Goal: Transaction & Acquisition: Register for event/course

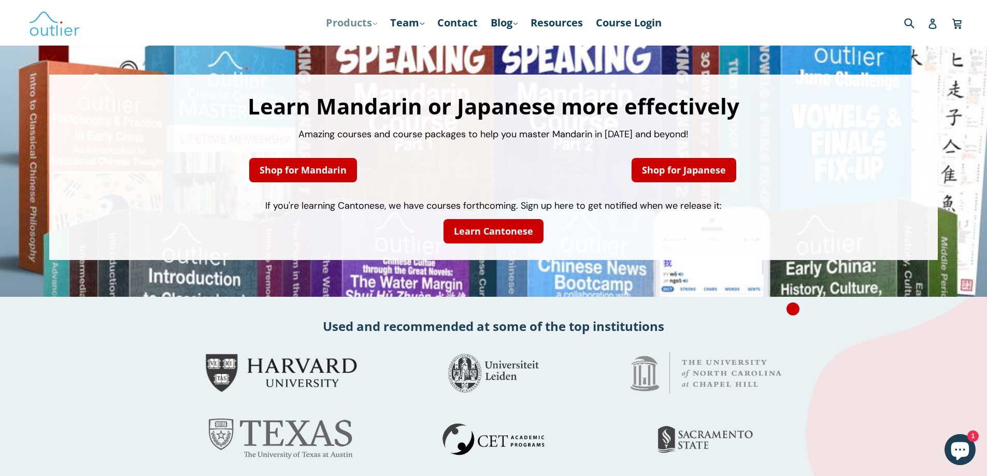
click at [351, 26] on link "Products .cls-1{fill:#231f20} expand" at bounding box center [352, 22] width 62 height 19
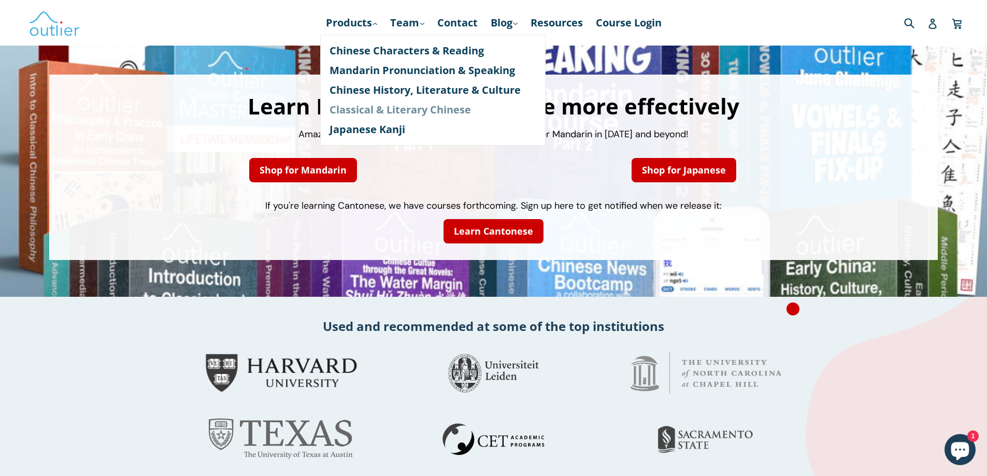
click at [362, 111] on link "Classical & Literary Chinese" at bounding box center [433, 110] width 207 height 20
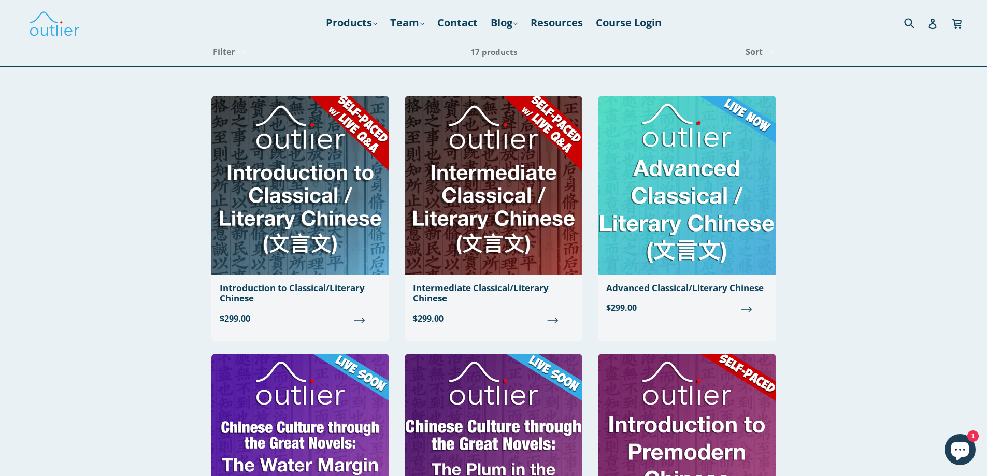
scroll to position [52, 0]
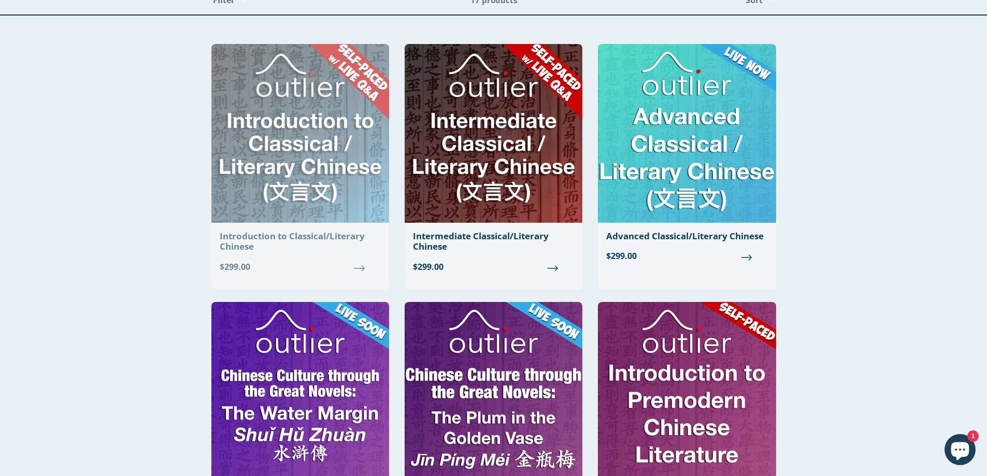
click at [248, 242] on div "Introduction to Classical/Literary Chinese" at bounding box center [300, 241] width 161 height 21
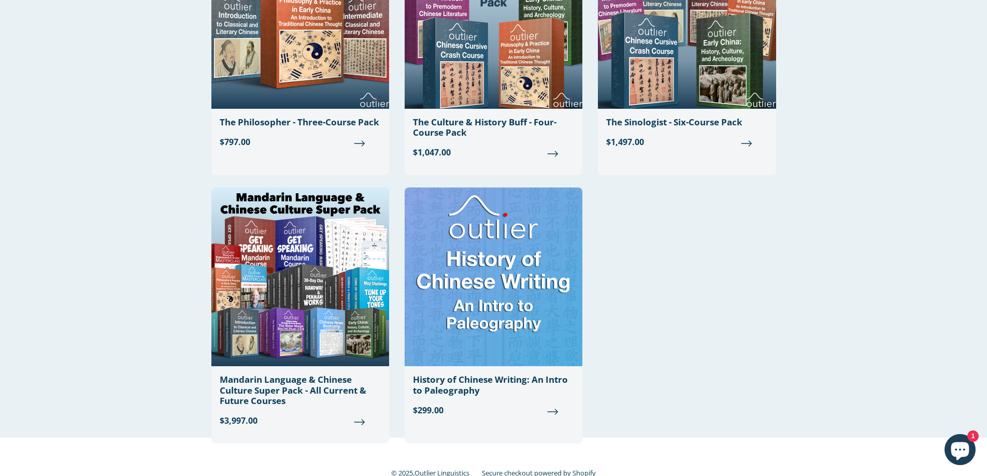
scroll to position [1244, 0]
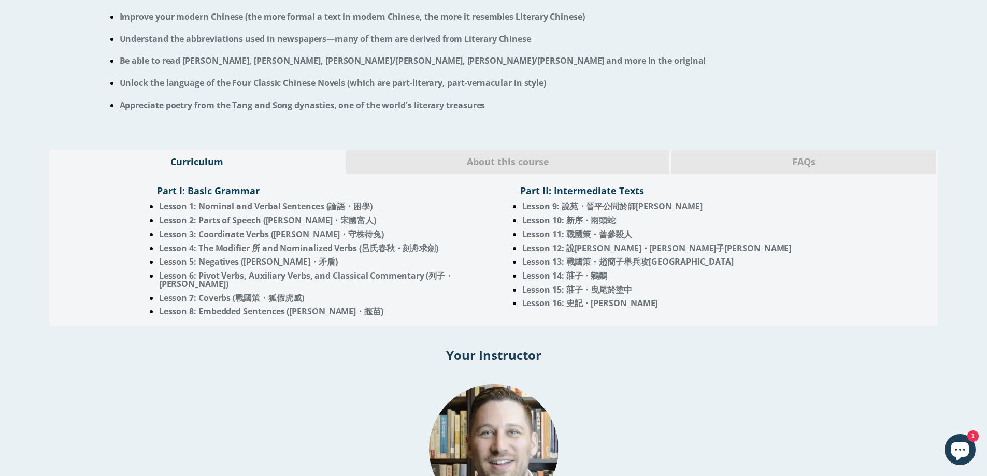
scroll to position [726, 0]
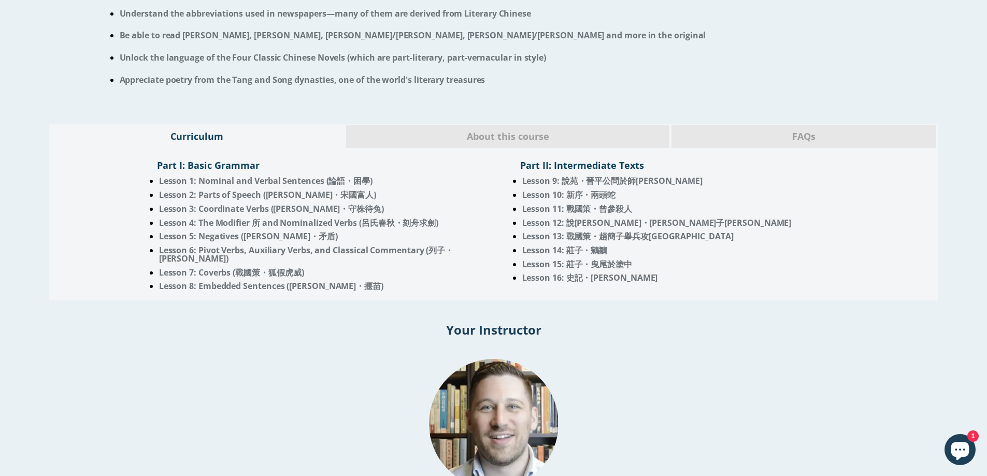
click at [519, 144] on span "About this course" at bounding box center [508, 136] width 308 height 13
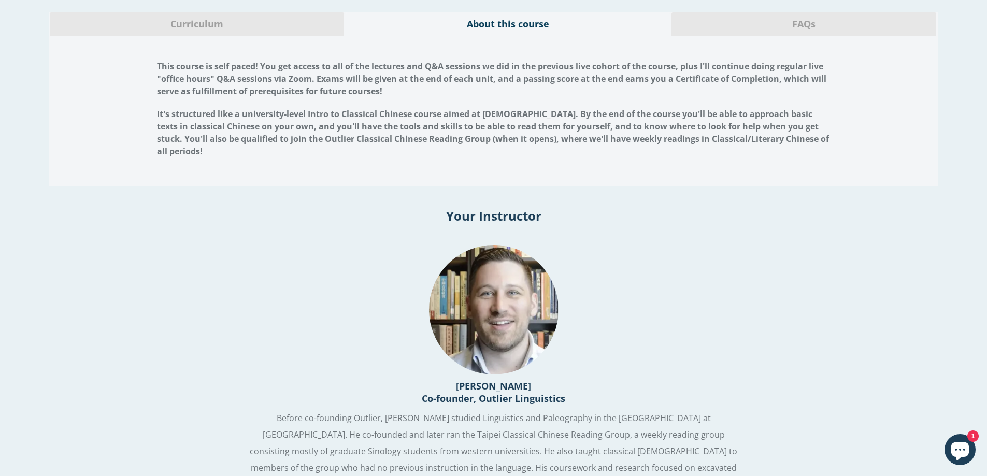
scroll to position [822, 0]
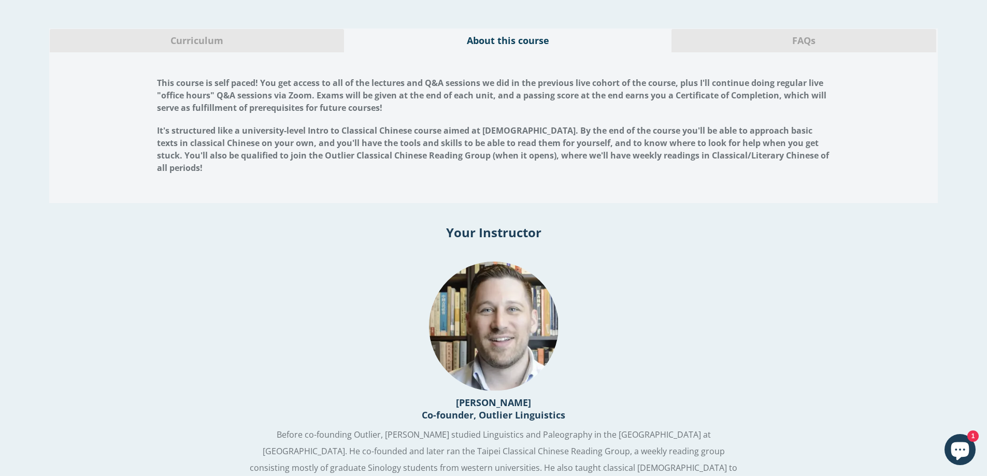
click at [234, 48] on span "Curriculum" at bounding box center [197, 40] width 279 height 13
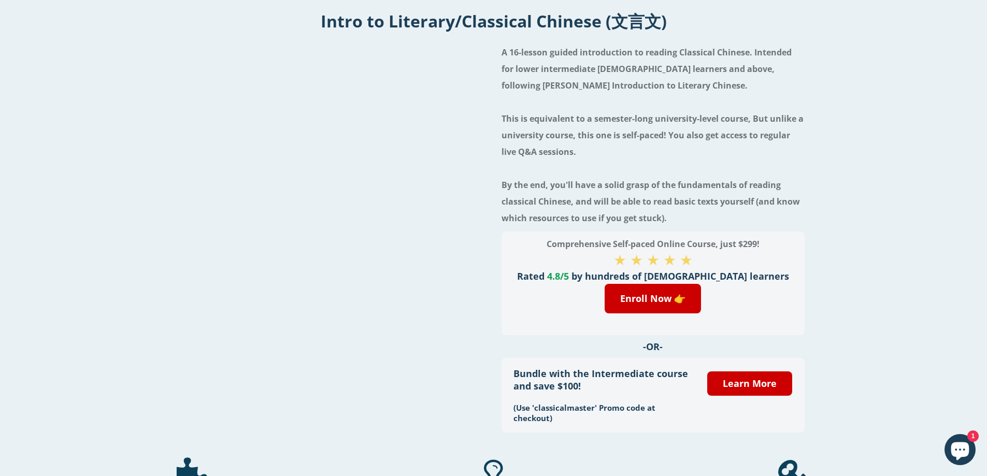
scroll to position [44, 0]
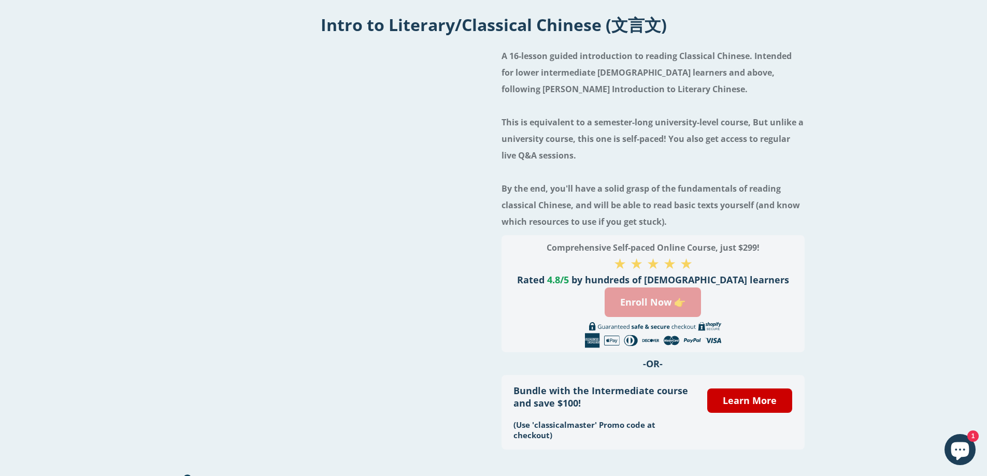
click at [636, 307] on link "Enroll Now 👉" at bounding box center [653, 303] width 96 height 30
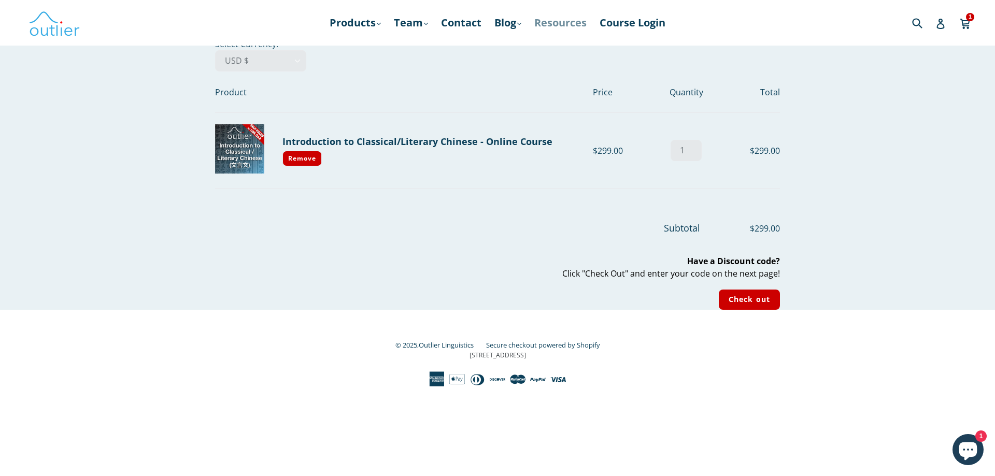
click at [545, 24] on link "Resources" at bounding box center [560, 22] width 63 height 19
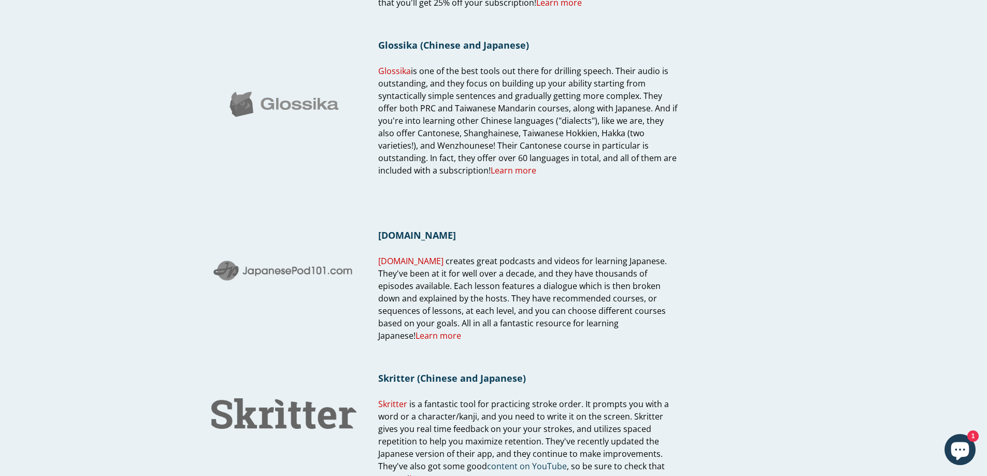
scroll to position [1077, 0]
